Goal: Transaction & Acquisition: Purchase product/service

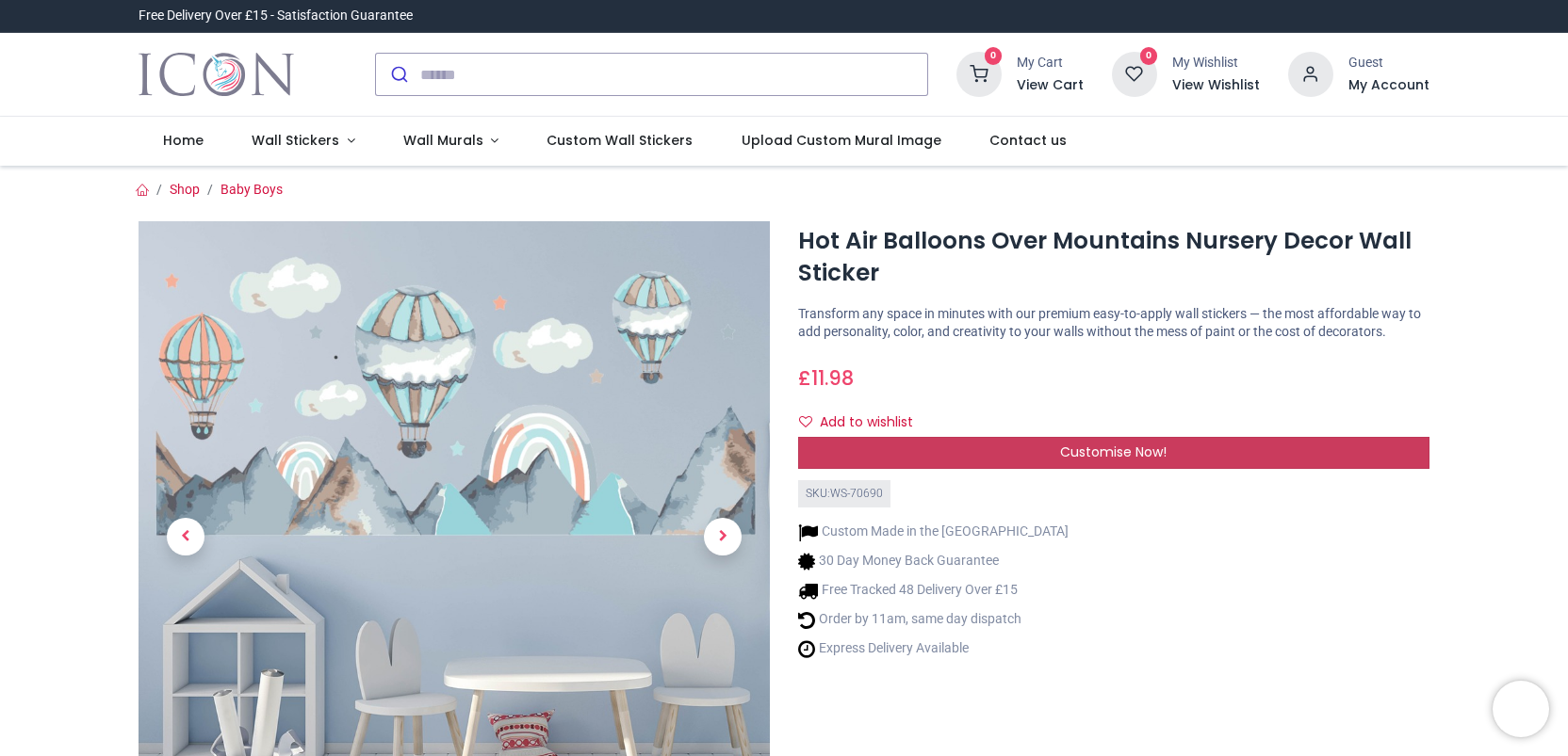
click at [1013, 466] on div "Customise Now!" at bounding box center [1113, 453] width 631 height 32
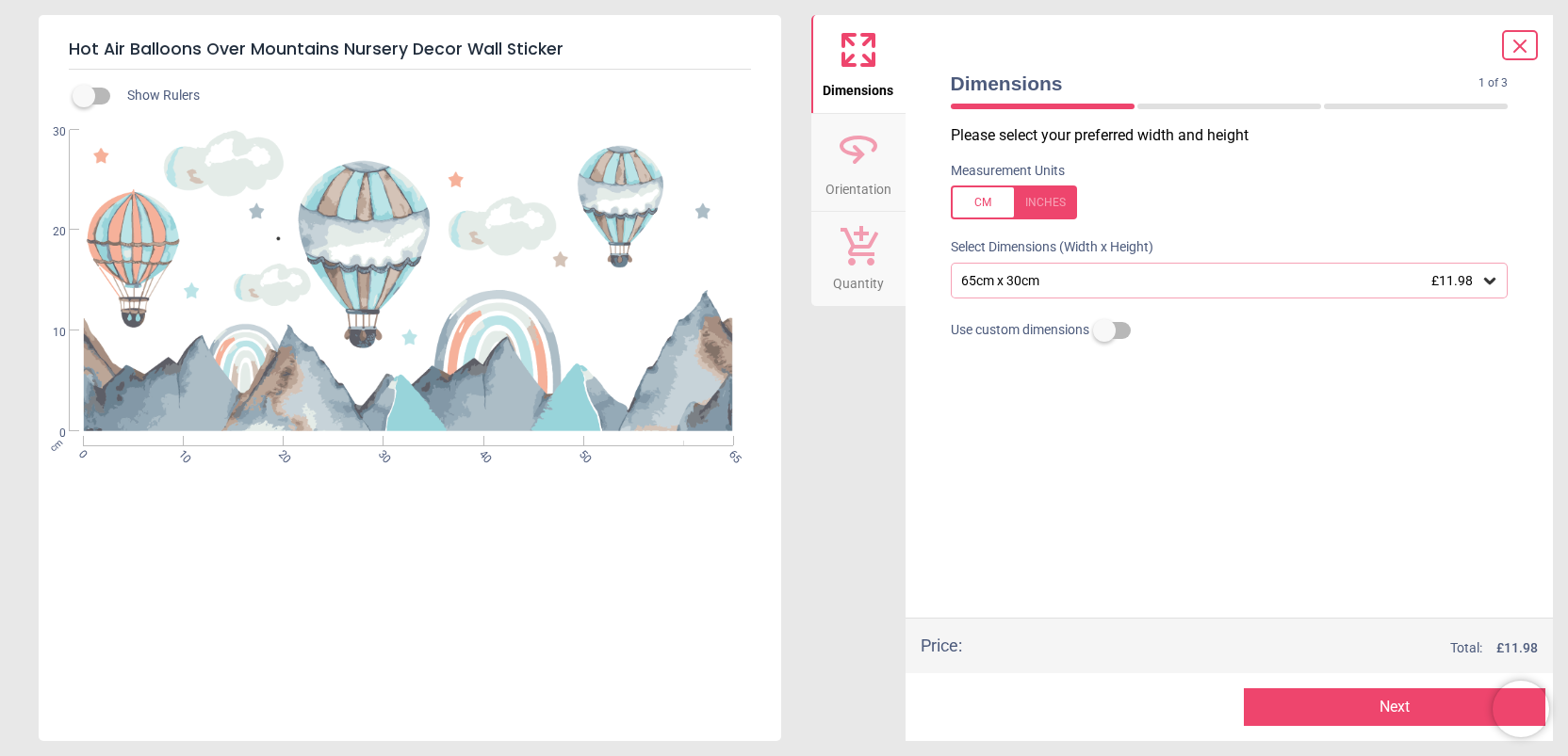
click at [1022, 293] on div "65cm x 30cm £11.98" at bounding box center [1229, 281] width 557 height 35
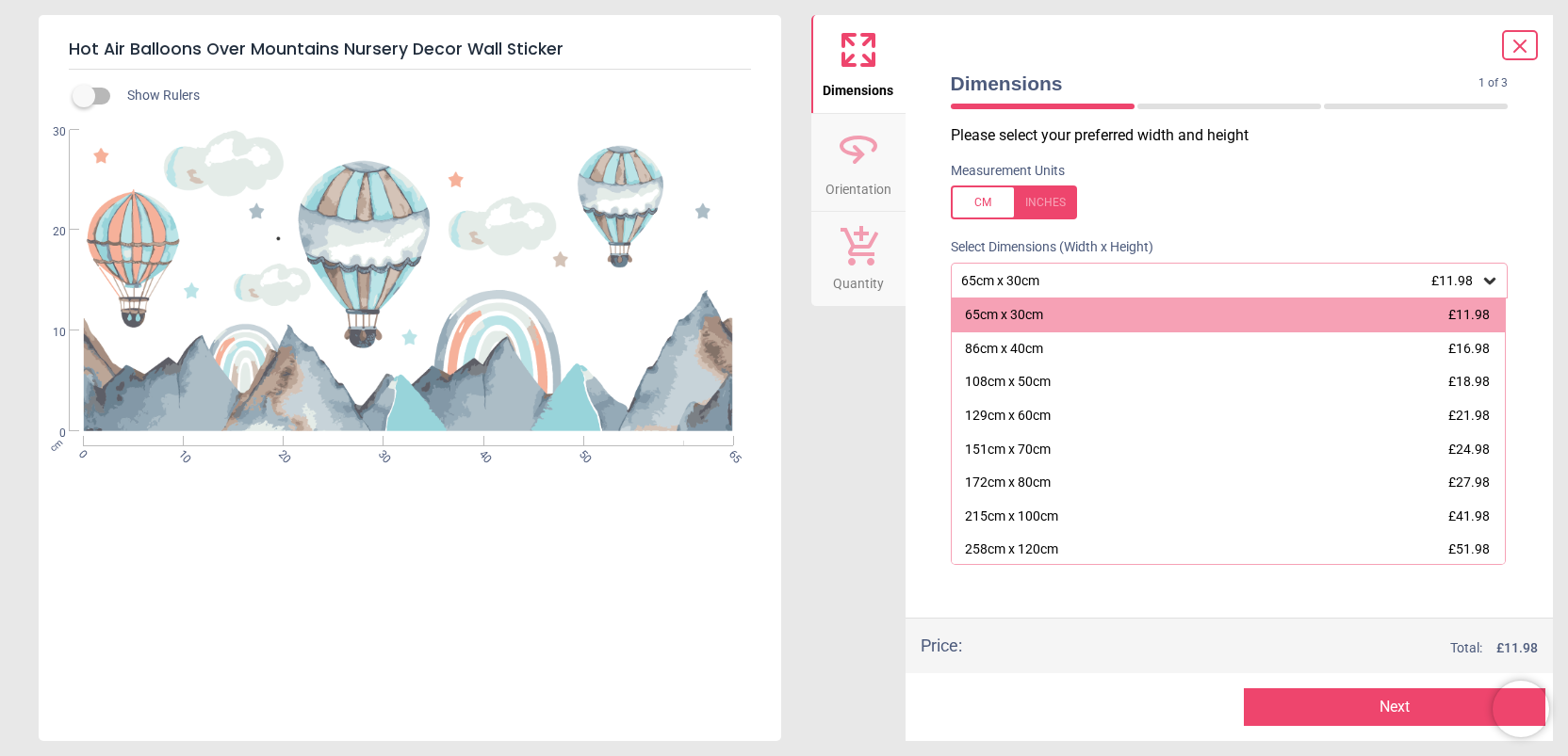
click at [1042, 230] on div "Please select your preferred width and height Measurement Units Select Dimensio…" at bounding box center [1229, 371] width 588 height 492
click at [1530, 42] on icon at bounding box center [1520, 45] width 23 height 23
